Goal: Find specific page/section: Find specific page/section

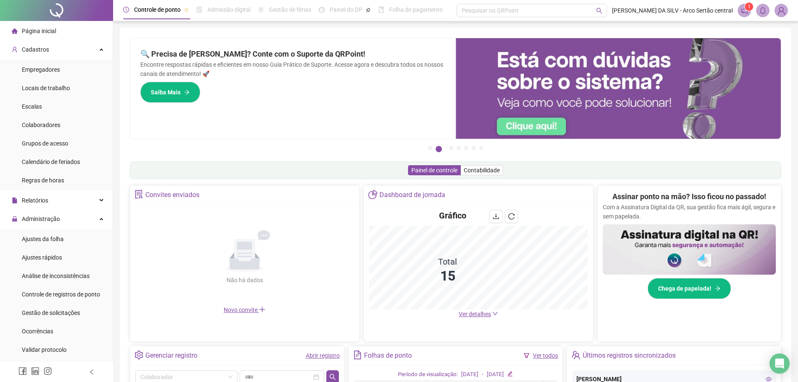
click at [479, 314] on span "Ver detalhes" at bounding box center [475, 314] width 32 height 7
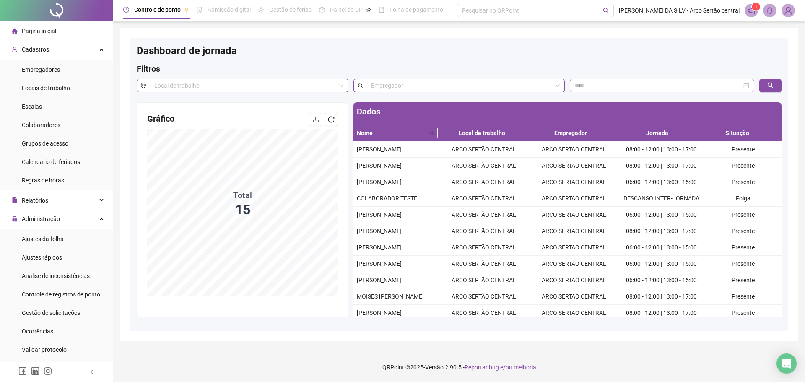
click at [42, 29] on span "Página inicial" at bounding box center [39, 31] width 34 height 7
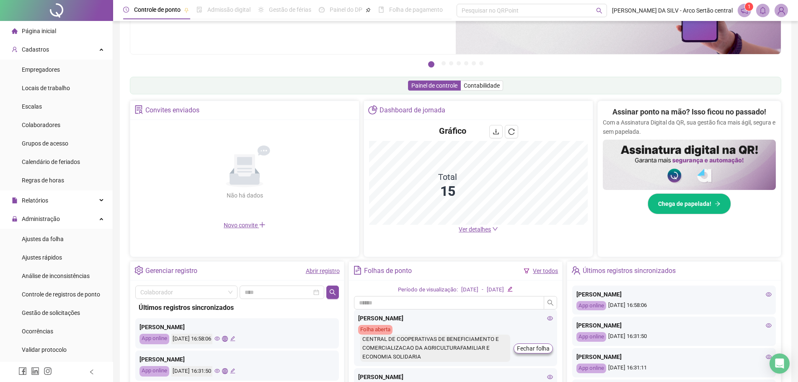
scroll to position [80, 0]
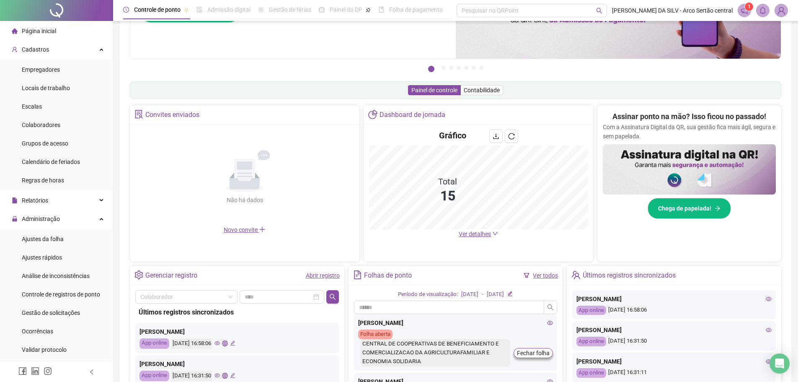
click at [221, 314] on div "Últimos registros sincronizados" at bounding box center [237, 312] width 197 height 10
drag, startPoint x: 324, startPoint y: 273, endPoint x: 329, endPoint y: 275, distance: 5.2
click at [324, 273] on link "Abrir registro" at bounding box center [323, 275] width 34 height 7
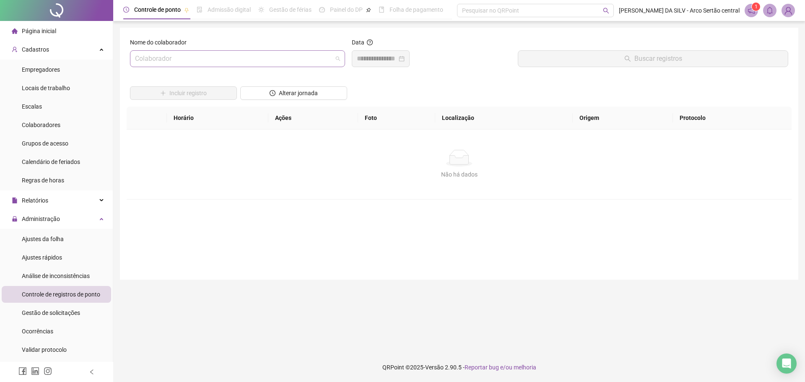
click at [204, 52] on input "search" at bounding box center [233, 59] width 197 height 16
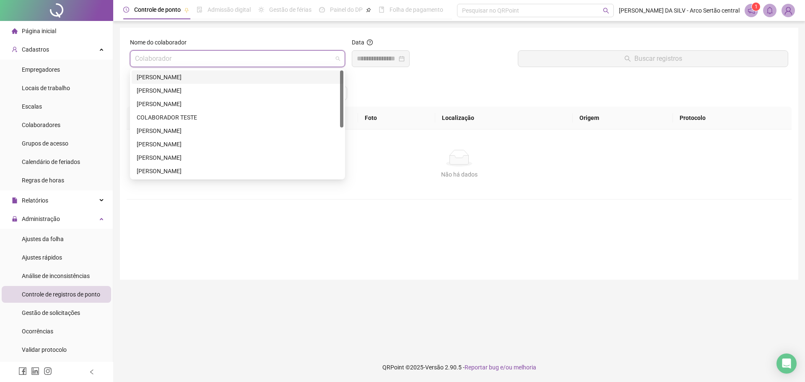
click at [204, 52] on input "search" at bounding box center [233, 59] width 197 height 16
click at [196, 104] on div "[PERSON_NAME]" at bounding box center [238, 103] width 202 height 9
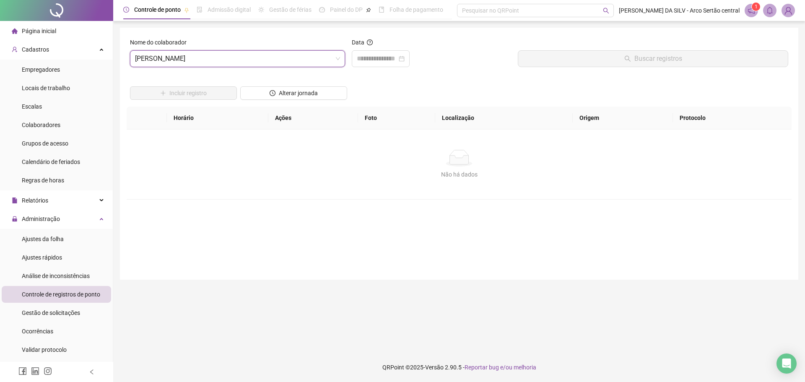
click at [66, 32] on li "Página inicial" at bounding box center [56, 31] width 109 height 17
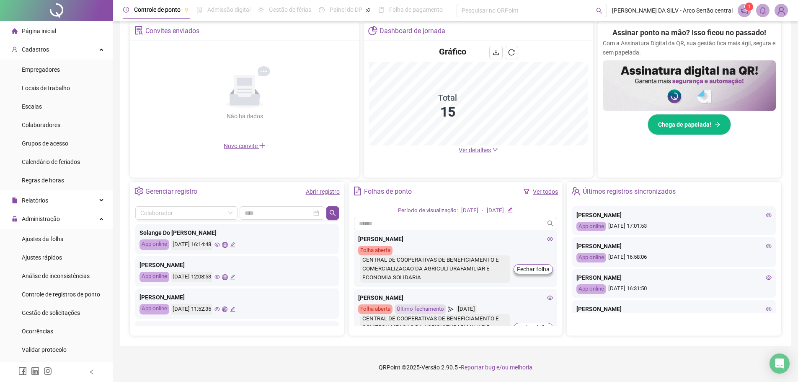
scroll to position [126, 0]
